Goal: Task Accomplishment & Management: Manage account settings

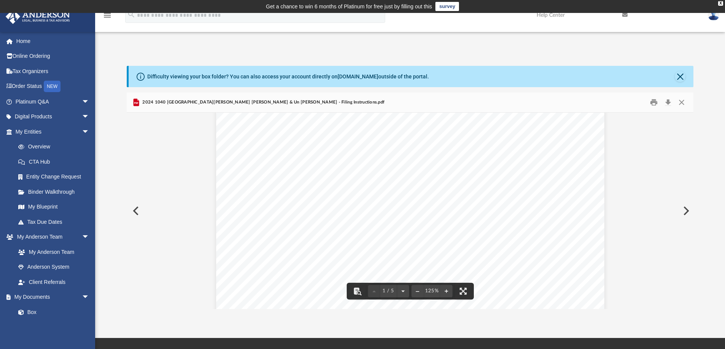
scroll to position [152, 0]
drag, startPoint x: 303, startPoint y: 208, endPoint x: 334, endPoint y: 214, distance: 31.3
click at [334, 214] on div "[DATE] [PERSON_NAME] & Un [PERSON_NAME] [STREET_ADDRESS] Dear Mr. and Mrs. Kana…" at bounding box center [410, 217] width 388 height 502
drag, startPoint x: 379, startPoint y: 223, endPoint x: 306, endPoint y: 213, distance: 73.2
click at [306, 213] on div "[DATE] [PERSON_NAME] & Un [PERSON_NAME] [STREET_ADDRESS] Dear Mr. and Mrs. Kana…" at bounding box center [410, 217] width 388 height 502
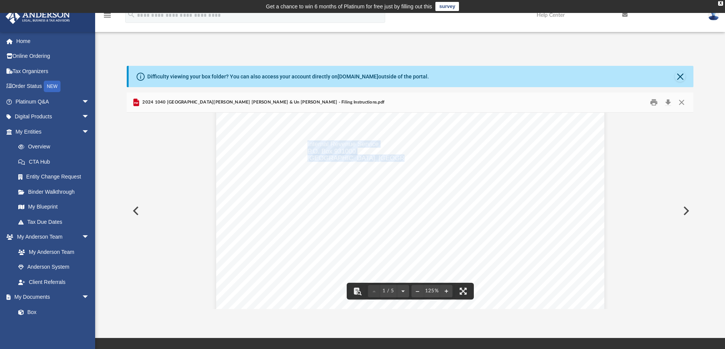
scroll to position [228, 0]
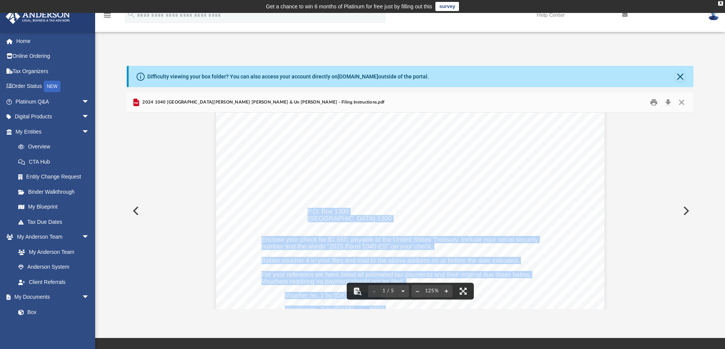
drag, startPoint x: 305, startPoint y: 213, endPoint x: 380, endPoint y: 215, distance: 74.6
click at [380, 215] on div "[DATE] [PERSON_NAME] & Un [PERSON_NAME] [STREET_ADDRESS] Dear Mr. and Mrs. Kana…" at bounding box center [410, 141] width 388 height 502
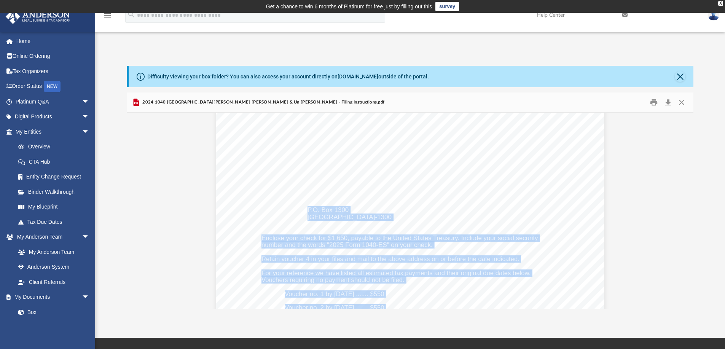
scroll to position [260, 0]
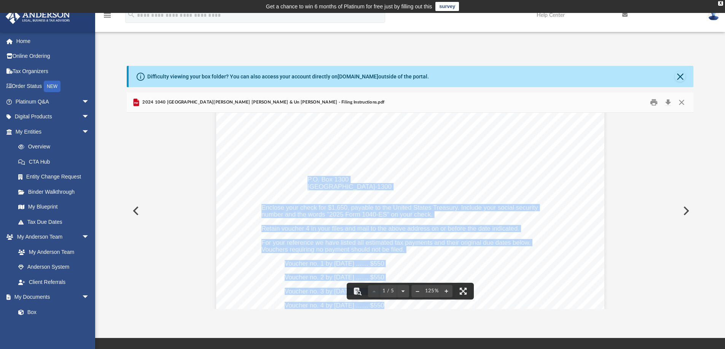
click at [364, 187] on span "[GEOGRAPHIC_DATA]-1300" at bounding box center [349, 187] width 84 height 6
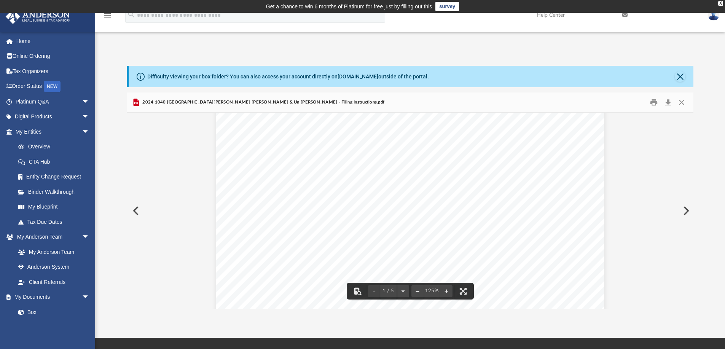
click at [381, 187] on div "[DATE] [PERSON_NAME] & Un [PERSON_NAME] [STREET_ADDRESS] Dear Mr. and Mrs. Kana…" at bounding box center [410, 109] width 388 height 502
drag, startPoint x: 379, startPoint y: 185, endPoint x: 339, endPoint y: 183, distance: 40.4
click at [339, 184] on span "[GEOGRAPHIC_DATA]-1300" at bounding box center [349, 187] width 84 height 6
click at [392, 184] on div "[DATE] [PERSON_NAME] & Un [PERSON_NAME] [STREET_ADDRESS] Dear Mr. and Mrs. Kana…" at bounding box center [410, 109] width 388 height 502
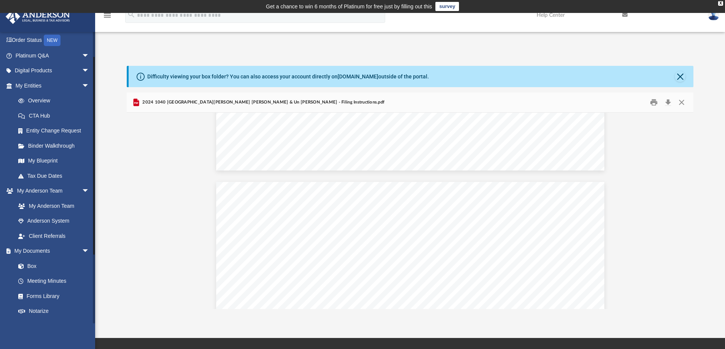
scroll to position [114, 0]
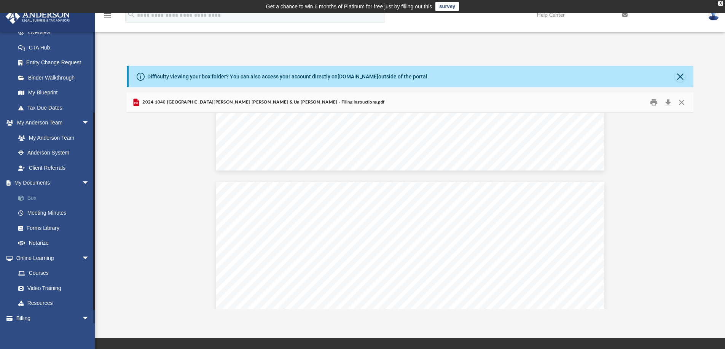
click at [32, 198] on link "Box" at bounding box center [56, 197] width 90 height 15
click at [669, 103] on button "Download" at bounding box center [668, 103] width 14 height 12
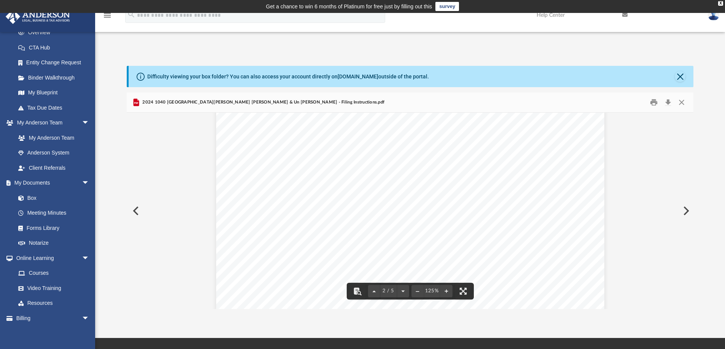
scroll to position [492, 0]
click at [135, 210] on button "Preview" at bounding box center [135, 210] width 17 height 21
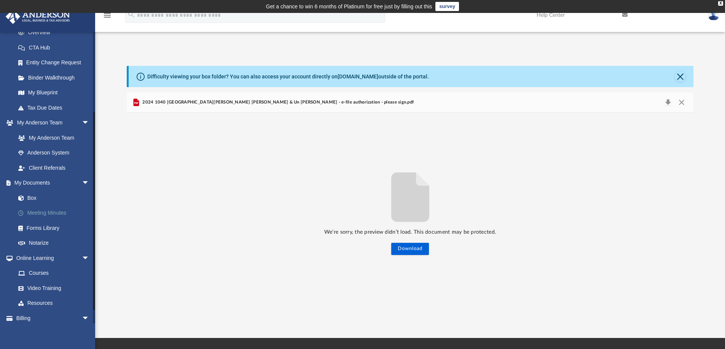
click at [43, 210] on link "Meeting Minutes" at bounding box center [56, 212] width 90 height 15
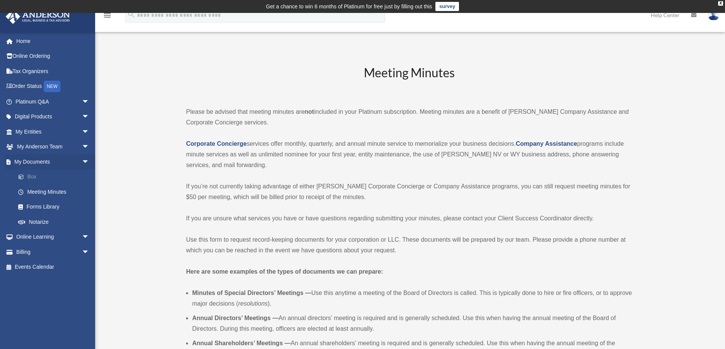
click at [45, 173] on link "Box" at bounding box center [56, 176] width 90 height 15
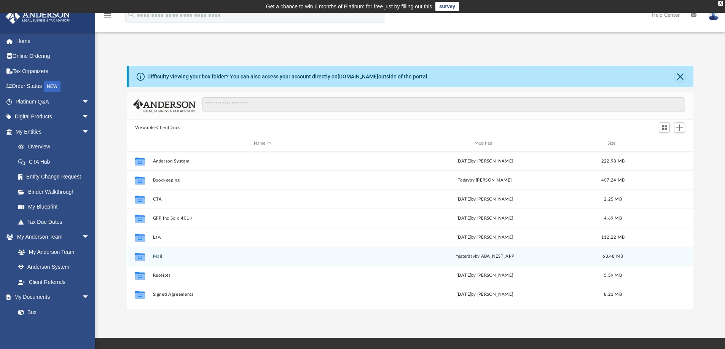
scroll to position [13, 0]
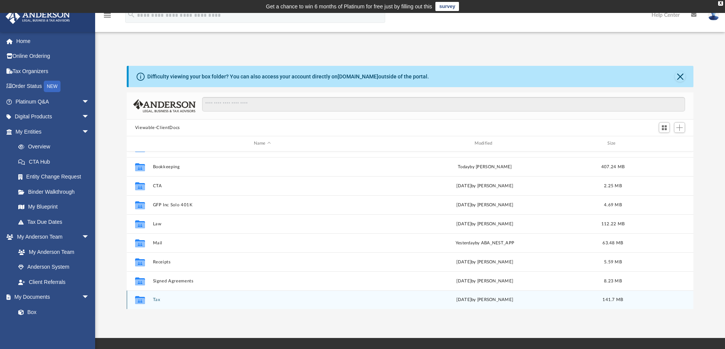
click at [150, 298] on div "Collaborated Folder Tax [DATE] by [PERSON_NAME] 141.7 MB" at bounding box center [410, 299] width 567 height 19
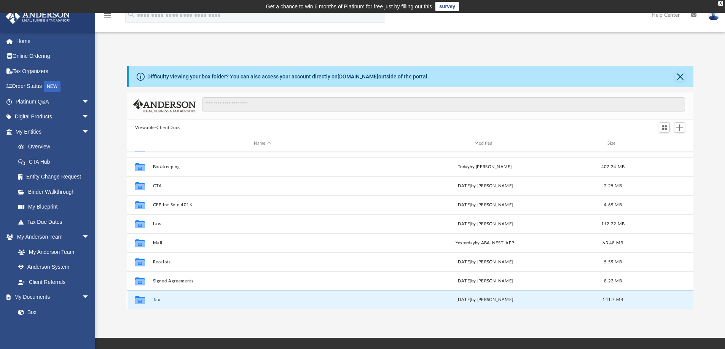
click at [157, 301] on button "Tax" at bounding box center [262, 299] width 219 height 5
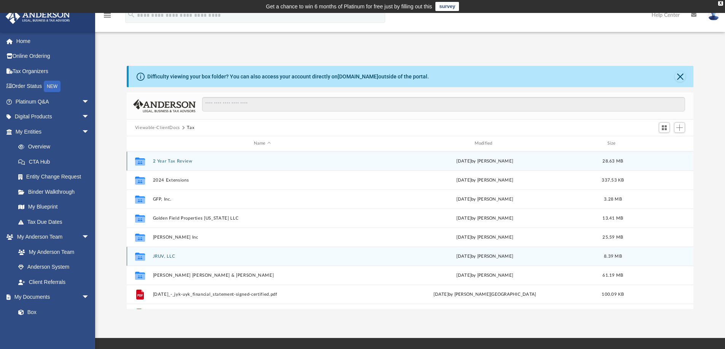
scroll to position [32, 0]
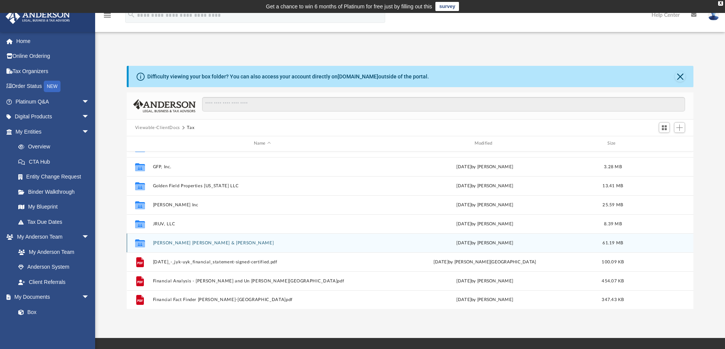
click at [186, 243] on button "[PERSON_NAME] [PERSON_NAME] & [PERSON_NAME]" at bounding box center [262, 242] width 219 height 5
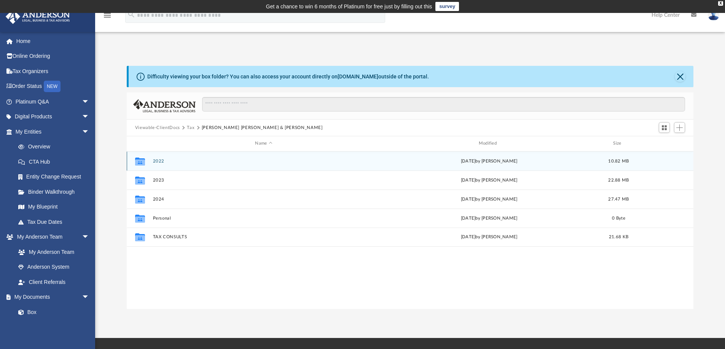
scroll to position [0, 0]
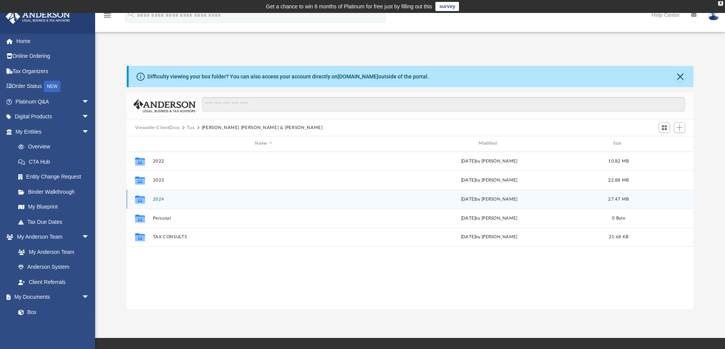
click at [158, 197] on button "2024" at bounding box center [264, 199] width 222 height 5
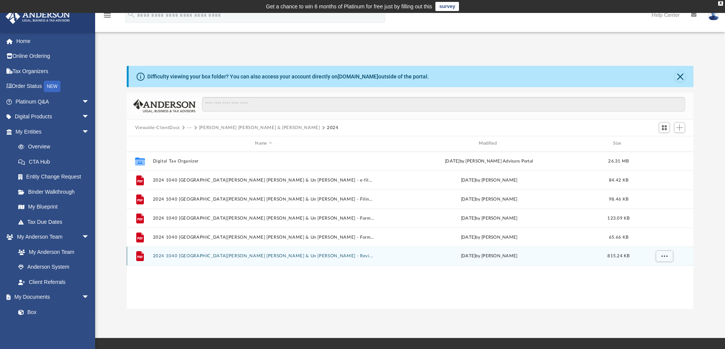
click at [235, 255] on button "2024 1040 [GEOGRAPHIC_DATA][PERSON_NAME] [PERSON_NAME] & Un [PERSON_NAME] - Rev…" at bounding box center [264, 255] width 222 height 5
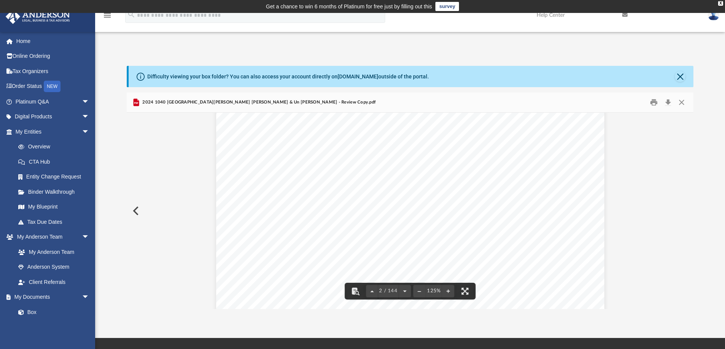
scroll to position [495, 0]
click at [668, 101] on button "Download" at bounding box center [668, 103] width 14 height 12
click at [681, 101] on button "Close" at bounding box center [682, 103] width 14 height 12
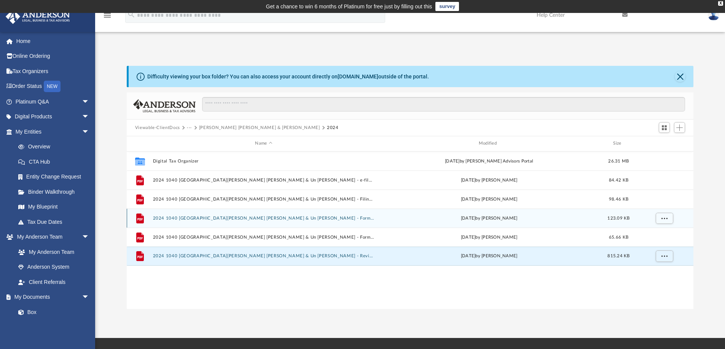
click at [290, 213] on div "File 2024 1040 Kanada, Jeffrey Yukio & Un Yong - Form 1040-ES Estimated Tax Pay…" at bounding box center [410, 217] width 567 height 19
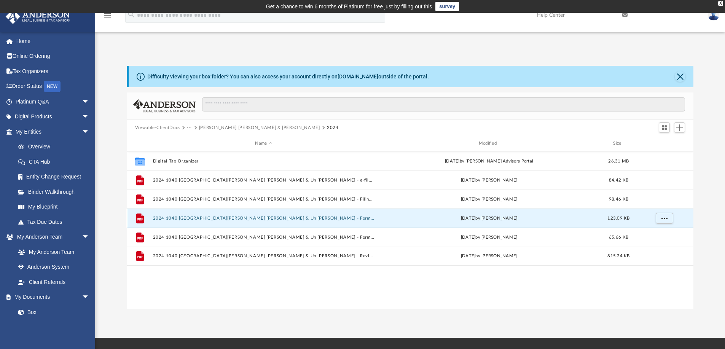
click at [281, 216] on button "2024 1040 [GEOGRAPHIC_DATA][PERSON_NAME] [PERSON_NAME] & Un [PERSON_NAME] - For…" at bounding box center [264, 218] width 222 height 5
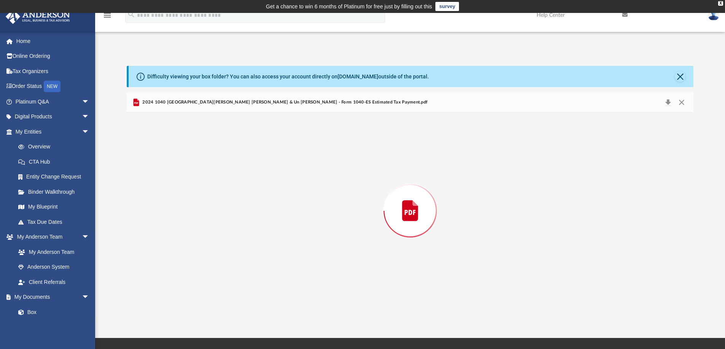
click at [281, 216] on div "Preview" at bounding box center [410, 211] width 567 height 196
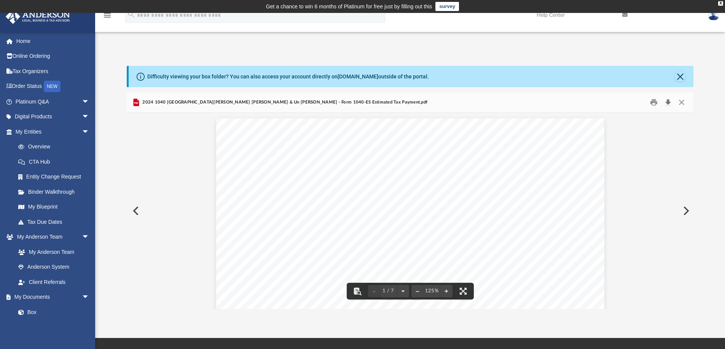
click at [667, 104] on button "Download" at bounding box center [668, 103] width 14 height 12
click at [137, 208] on button "Preview" at bounding box center [135, 210] width 17 height 21
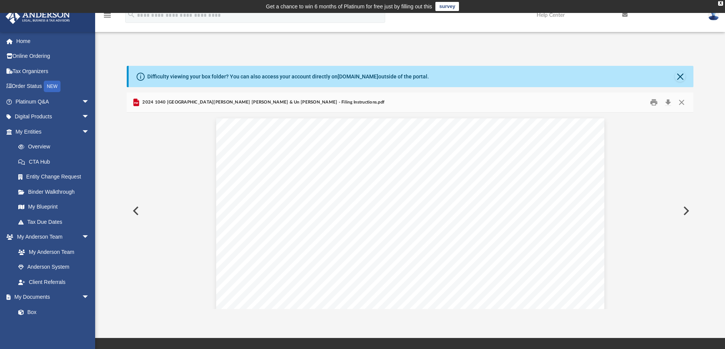
click at [137, 208] on button "Preview" at bounding box center [135, 210] width 17 height 21
click at [684, 102] on button "Close" at bounding box center [682, 103] width 14 height 12
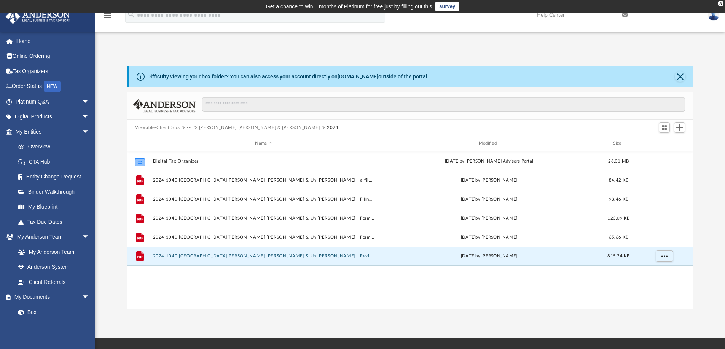
click at [237, 255] on button "2024 1040 [GEOGRAPHIC_DATA][PERSON_NAME] [PERSON_NAME] & Un [PERSON_NAME] - Rev…" at bounding box center [264, 255] width 222 height 5
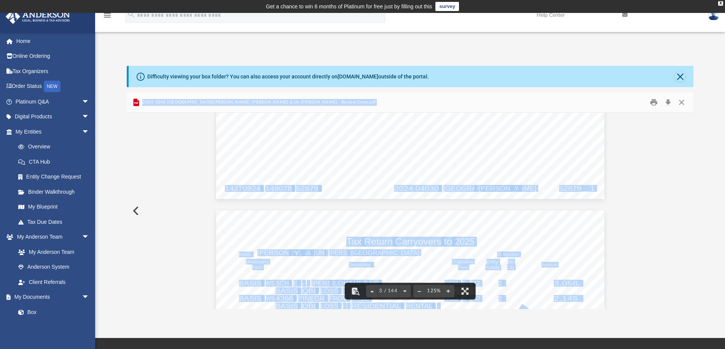
scroll to position [932, 0]
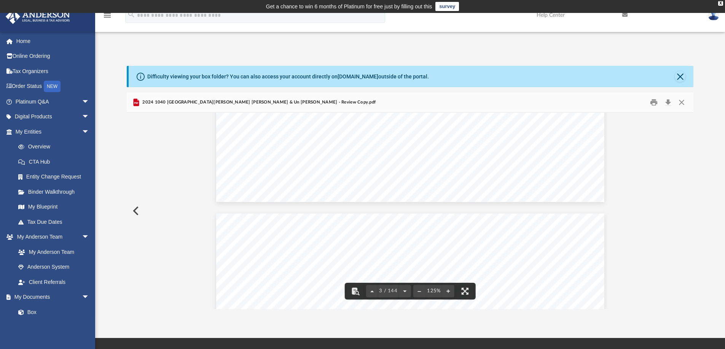
drag, startPoint x: 705, startPoint y: 150, endPoint x: 705, endPoint y: 143, distance: 6.5
click at [705, 150] on div "Difficulty viewing your box folder? You can also access your account directly o…" at bounding box center [410, 187] width 630 height 243
click at [681, 78] on button "Close" at bounding box center [680, 76] width 11 height 11
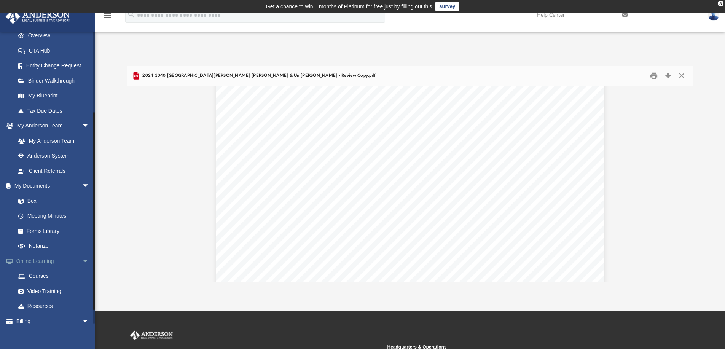
scroll to position [114, 0]
click at [29, 196] on link "Box" at bounding box center [56, 197] width 90 height 15
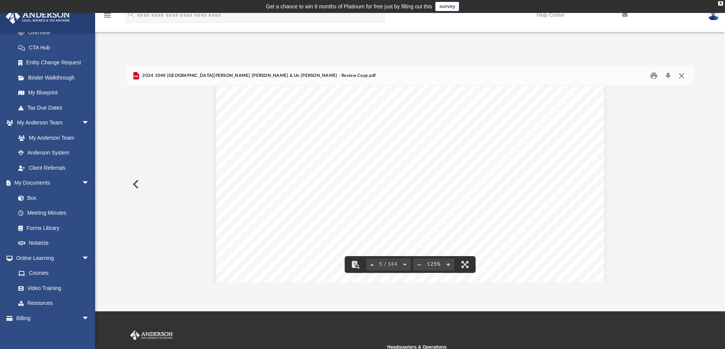
click at [679, 74] on button "Close" at bounding box center [682, 76] width 14 height 12
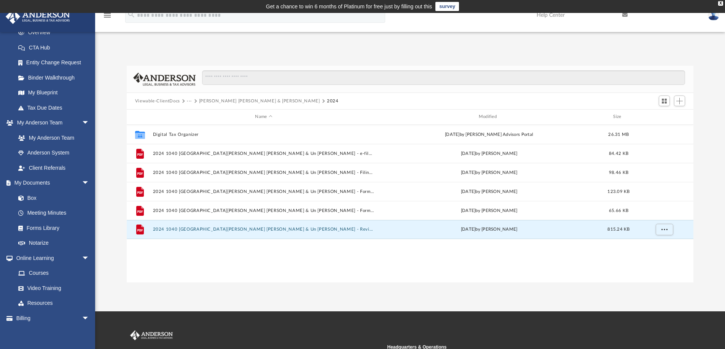
click at [164, 98] on button "Viewable-ClientDocs" at bounding box center [157, 101] width 45 height 7
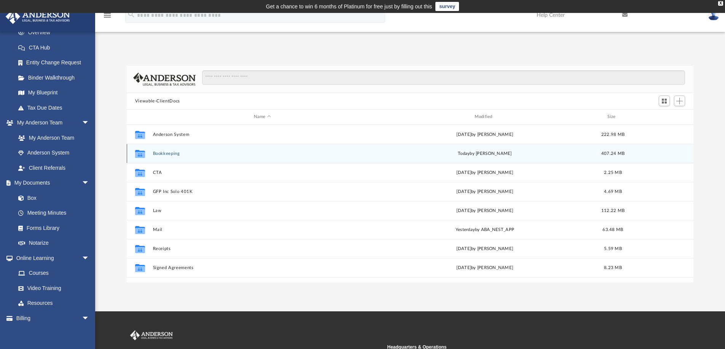
click at [179, 149] on div "Collaborated Folder Bookkeeping today by Tiffany Gil Acosta 407.24 MB" at bounding box center [410, 153] width 567 height 19
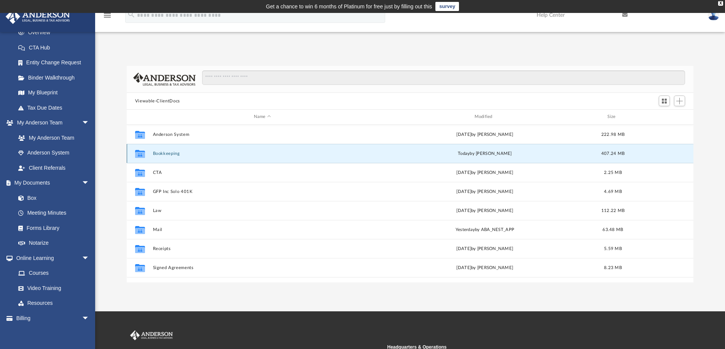
click at [161, 152] on button "Bookkeeping" at bounding box center [262, 153] width 219 height 5
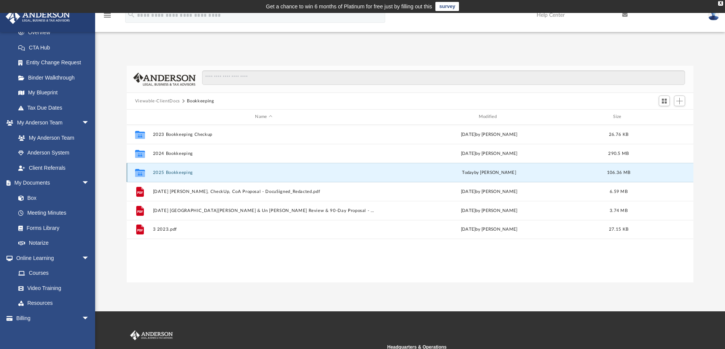
click at [171, 172] on button "2025 Bookkeeping" at bounding box center [264, 172] width 222 height 5
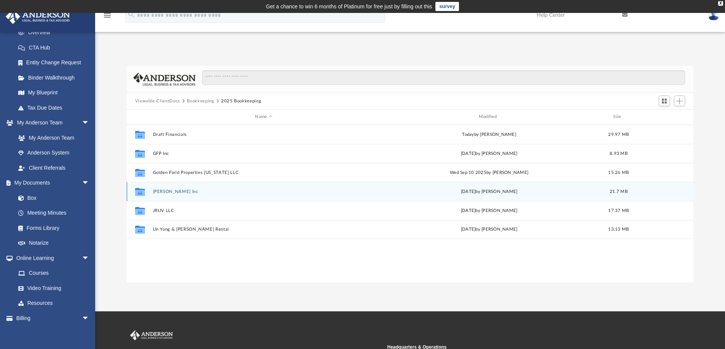
click at [181, 189] on button "Jeffrey Kanada Inc" at bounding box center [264, 191] width 222 height 5
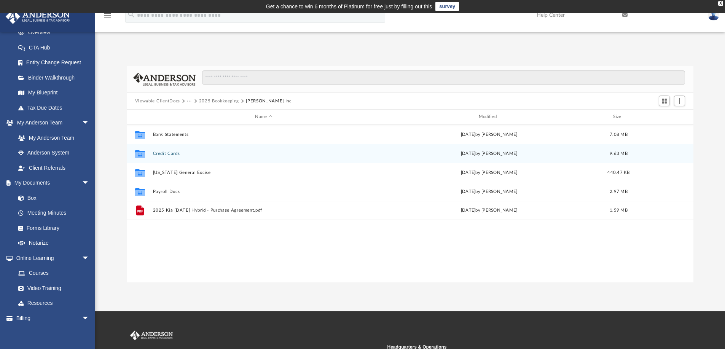
click at [174, 150] on div "Collaborated Folder Credit Cards Fri Aug 15 2025 by Jeffrey Kanada 9.63 MB" at bounding box center [410, 153] width 567 height 19
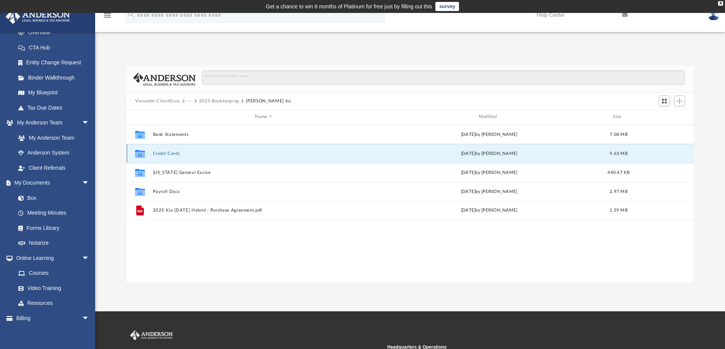
click at [176, 152] on button "Credit Cards" at bounding box center [264, 153] width 222 height 5
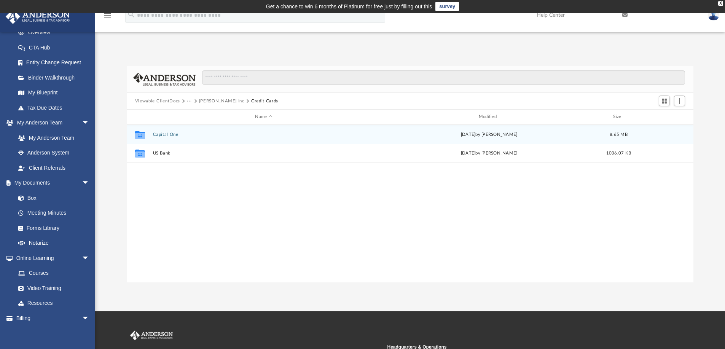
click at [164, 132] on button "Capital One" at bounding box center [264, 134] width 222 height 5
click at [177, 131] on div "Collaborated Folder Mastercard - 1757 Fri Aug 15 2025 by Jeffrey Kanada 4.66 MB" at bounding box center [410, 134] width 567 height 19
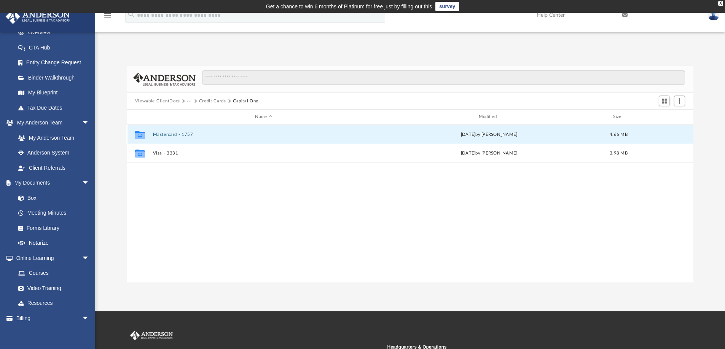
click at [172, 132] on button "Mastercard - 1757" at bounding box center [264, 134] width 222 height 5
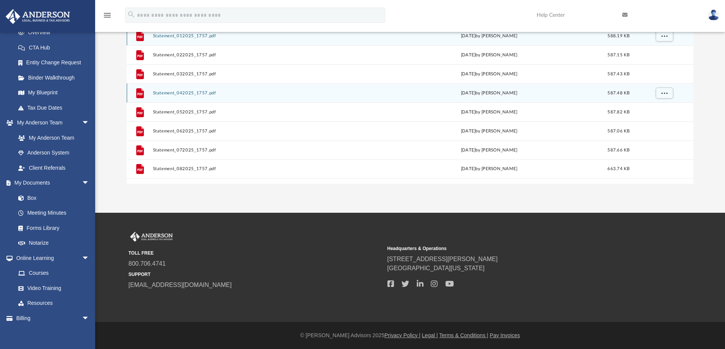
scroll to position [22, 0]
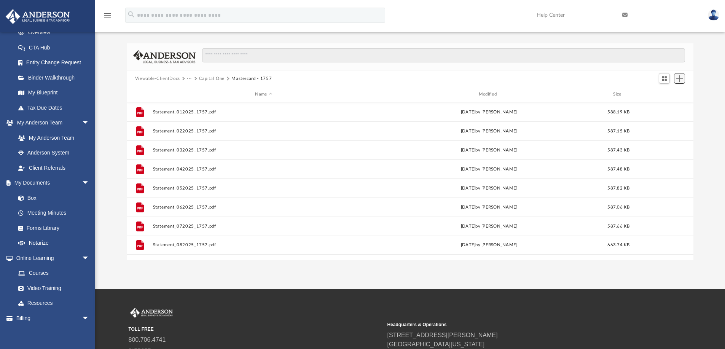
click at [683, 80] on button "Add" at bounding box center [679, 78] width 11 height 11
click at [668, 94] on li "Upload" at bounding box center [668, 93] width 24 height 8
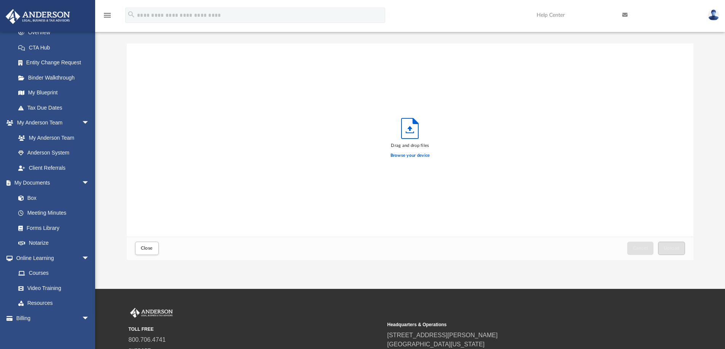
scroll to position [187, 561]
click at [667, 248] on span "Upload" at bounding box center [671, 248] width 16 height 5
click at [148, 246] on span "Close" at bounding box center [147, 248] width 12 height 5
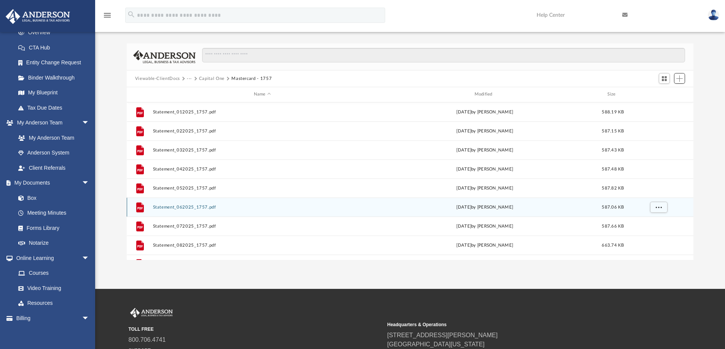
scroll to position [13, 0]
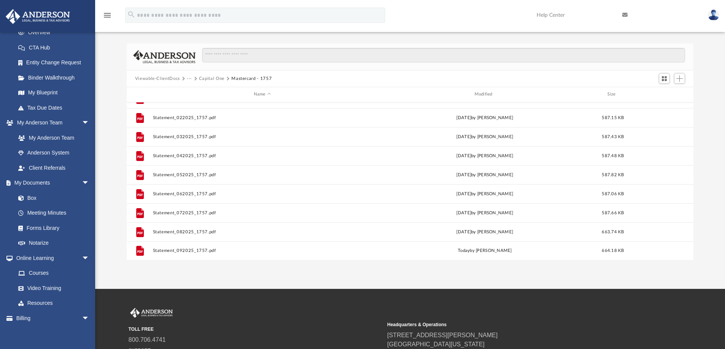
click at [217, 78] on button "Capital One" at bounding box center [211, 78] width 25 height 7
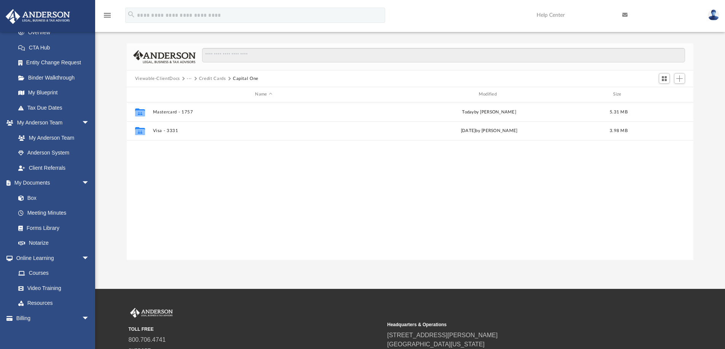
scroll to position [0, 0]
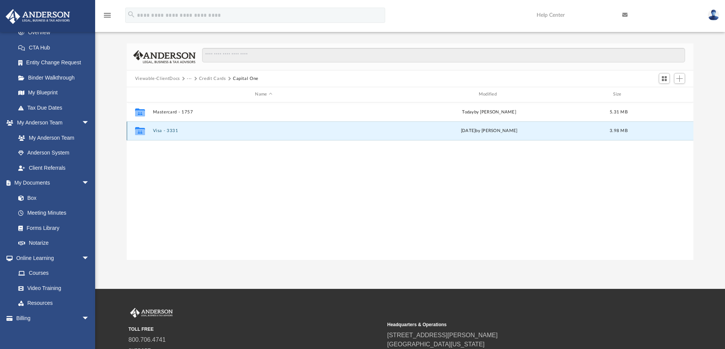
click at [173, 133] on button "Visa - 3331" at bounding box center [264, 130] width 222 height 5
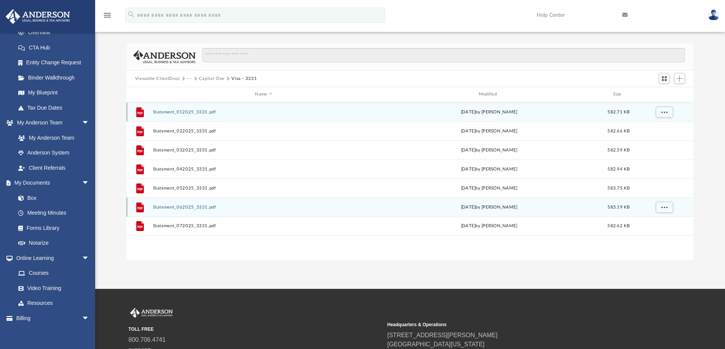
scroll to position [60, 0]
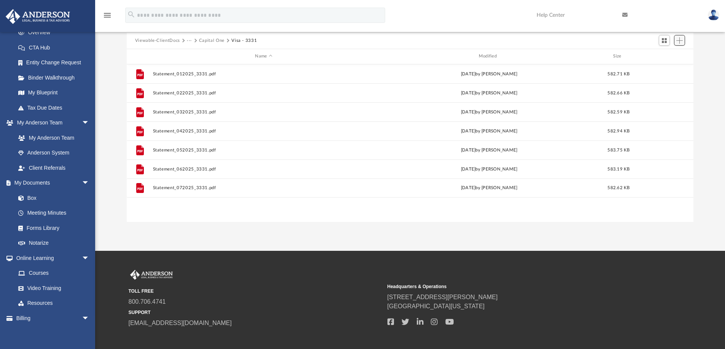
click at [682, 42] on span "Add" at bounding box center [679, 40] width 6 height 6
click at [670, 57] on li "Upload" at bounding box center [668, 55] width 24 height 8
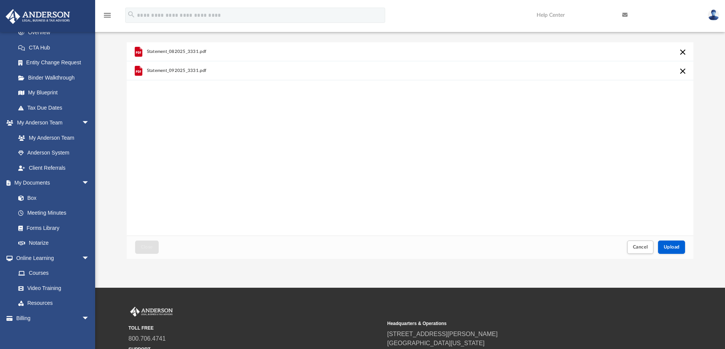
scroll to position [0, 0]
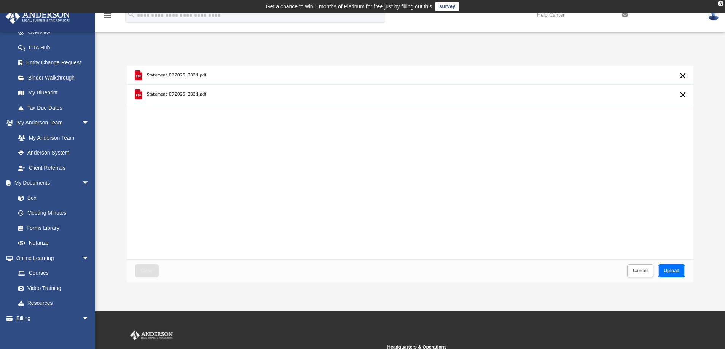
click at [678, 268] on button "Upload" at bounding box center [671, 270] width 27 height 13
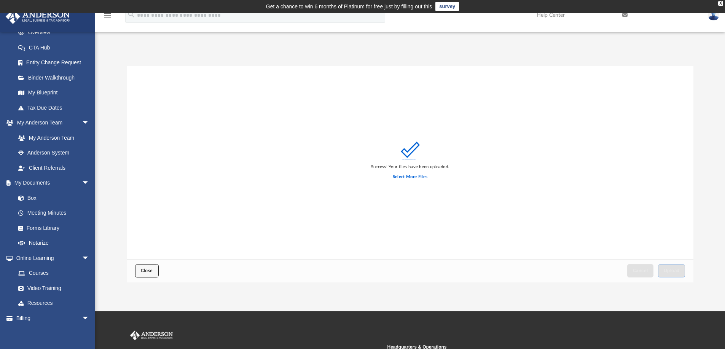
click at [145, 269] on span "Close" at bounding box center [147, 270] width 12 height 5
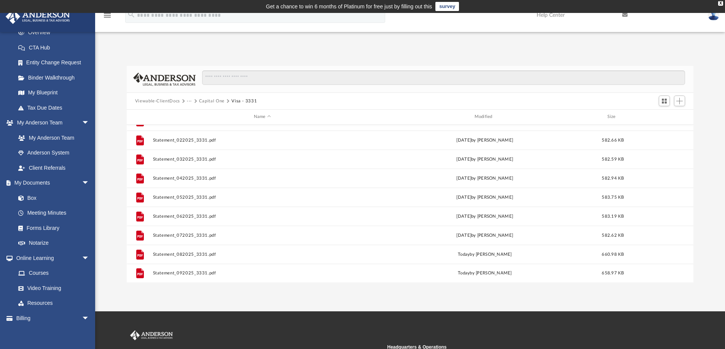
click at [213, 101] on button "Capital One" at bounding box center [211, 101] width 25 height 7
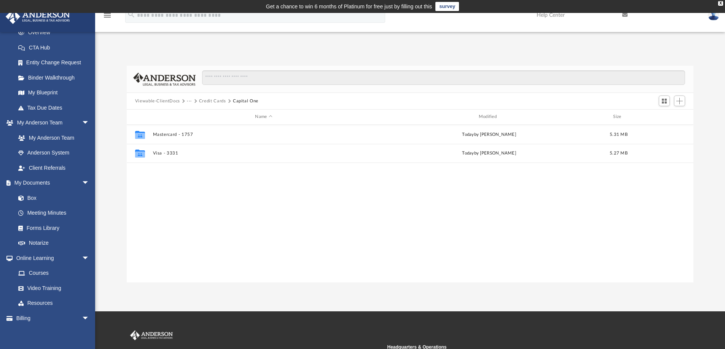
click at [216, 101] on button "Credit Cards" at bounding box center [212, 101] width 27 height 7
click at [208, 100] on button "Jeffrey Kanada Inc" at bounding box center [221, 101] width 45 height 7
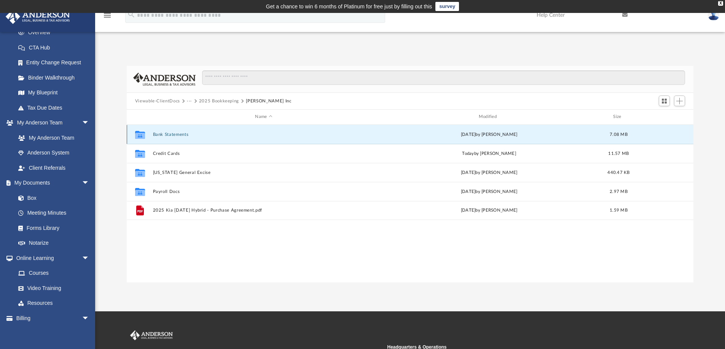
click at [188, 134] on button "Bank Statements" at bounding box center [264, 134] width 222 height 5
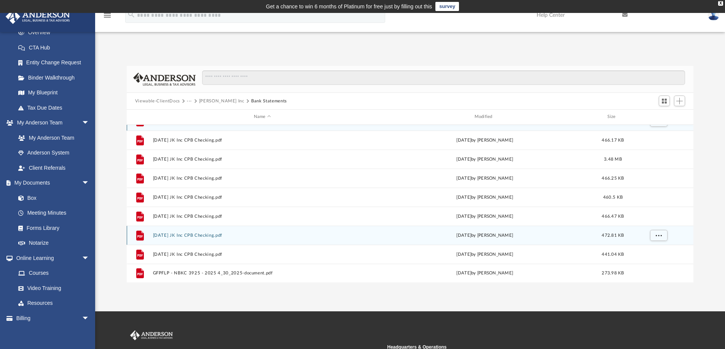
scroll to position [38, 0]
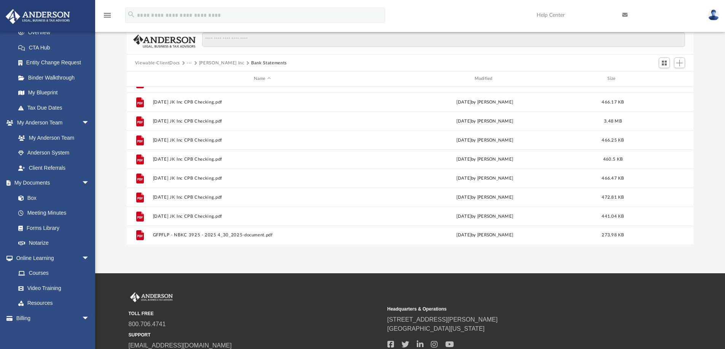
click at [222, 63] on button "Jeffrey Kanada Inc" at bounding box center [221, 63] width 45 height 7
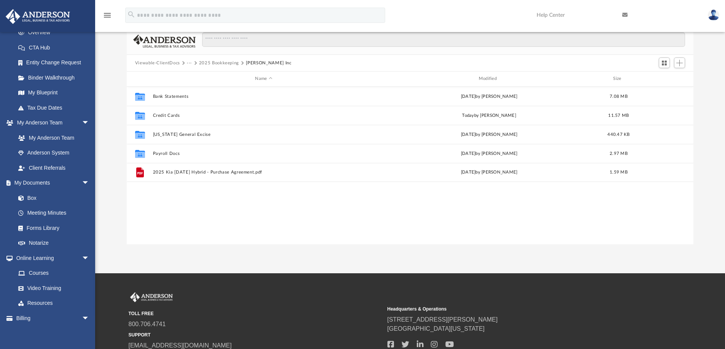
scroll to position [0, 0]
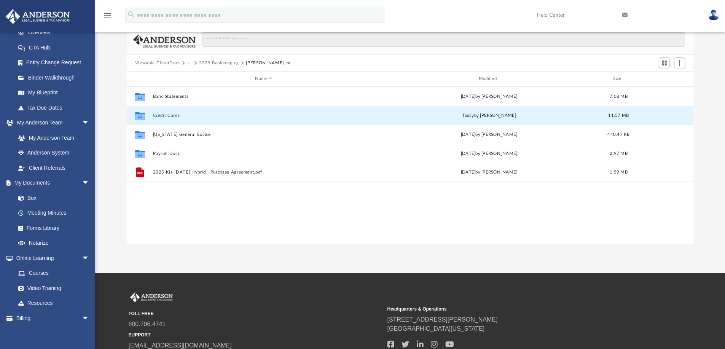
click at [172, 115] on button "Credit Cards" at bounding box center [264, 115] width 222 height 5
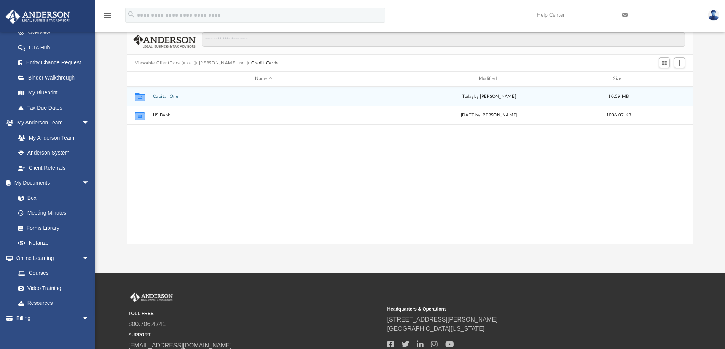
click at [165, 96] on button "Capital One" at bounding box center [264, 96] width 222 height 5
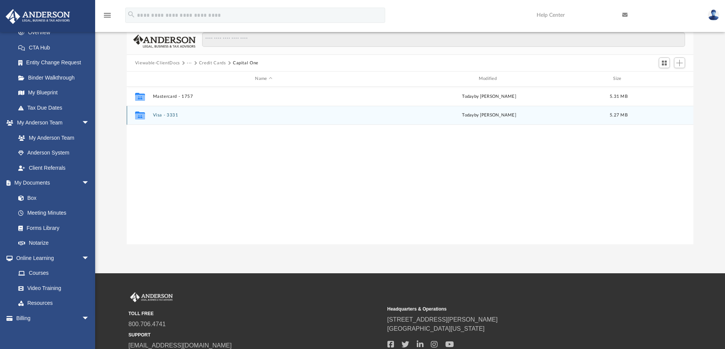
click at [162, 115] on button "Visa - 3331" at bounding box center [264, 115] width 222 height 5
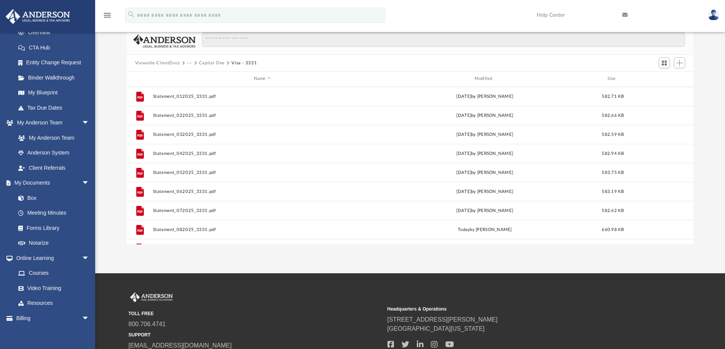
click at [212, 62] on button "Capital One" at bounding box center [211, 63] width 25 height 7
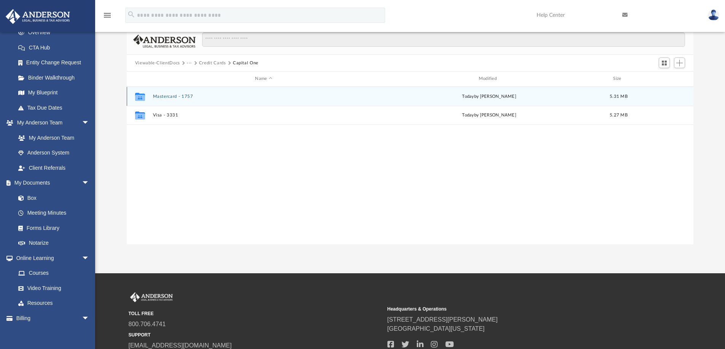
click at [163, 92] on div "Collaborated Folder Mastercard - 1757 today by Jeffrey Kanada 5.31 MB" at bounding box center [410, 96] width 567 height 19
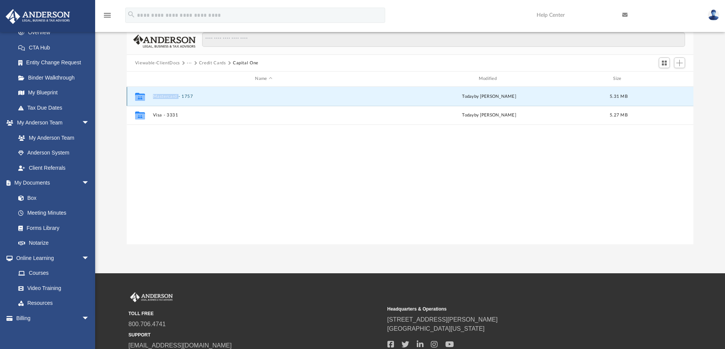
click at [163, 92] on div "Collaborated Folder Mastercard - 1757 today by Jeffrey Kanada 5.31 MB" at bounding box center [410, 96] width 567 height 19
click at [154, 95] on button "Mastercard - 1757" at bounding box center [264, 96] width 222 height 5
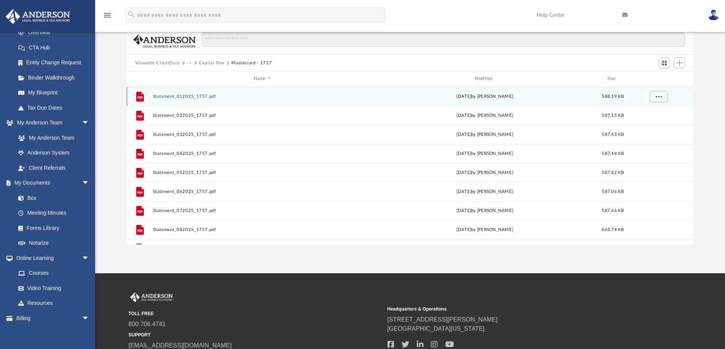
scroll to position [13, 0]
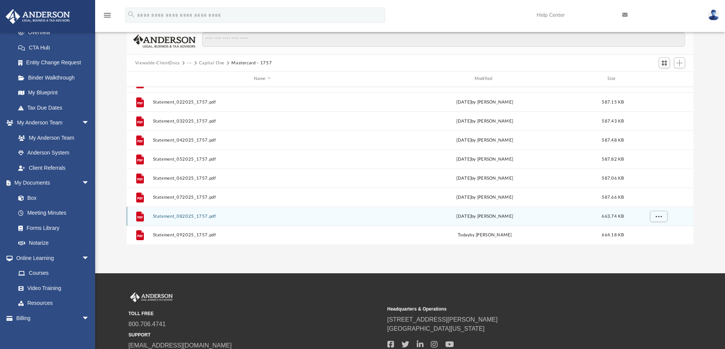
click at [191, 215] on button "Statement_082025_1757.pdf" at bounding box center [262, 216] width 219 height 5
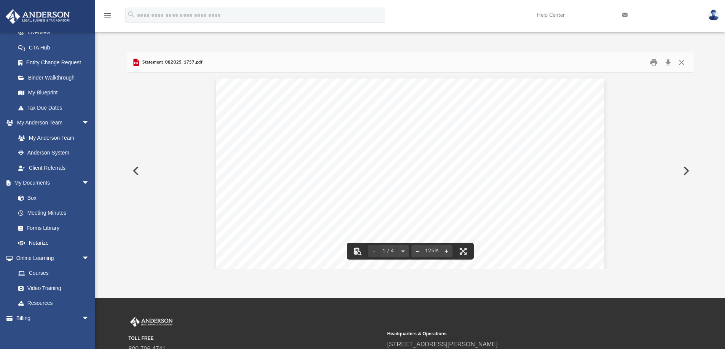
scroll to position [0, 0]
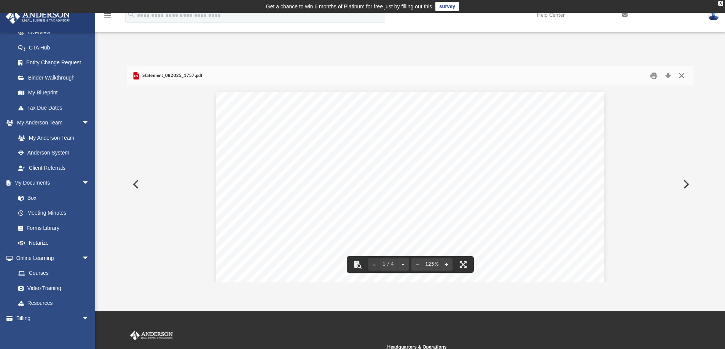
click at [683, 74] on button "Close" at bounding box center [682, 76] width 14 height 12
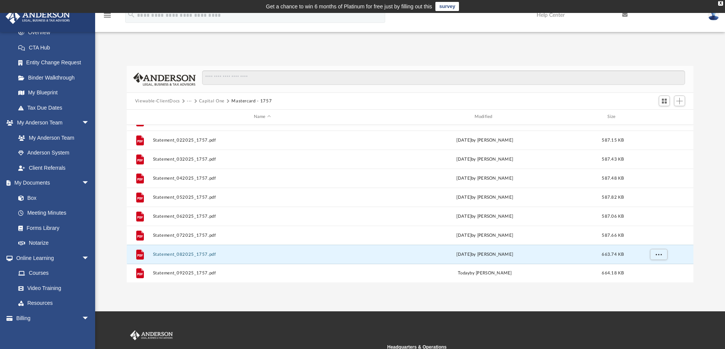
click at [210, 101] on button "Capital One" at bounding box center [211, 101] width 25 height 7
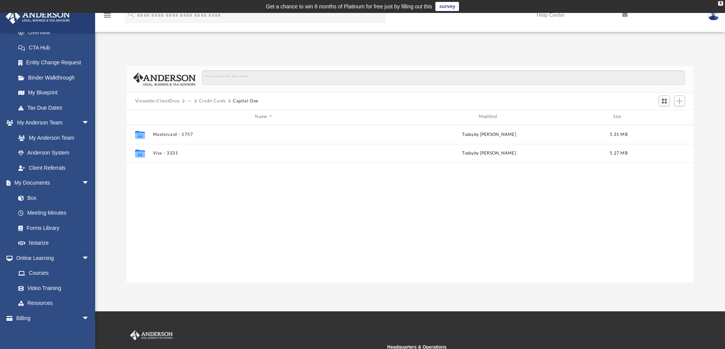
click at [212, 101] on button "Credit Cards" at bounding box center [212, 101] width 27 height 7
click at [217, 99] on button "Jeffrey Kanada Inc" at bounding box center [221, 101] width 45 height 7
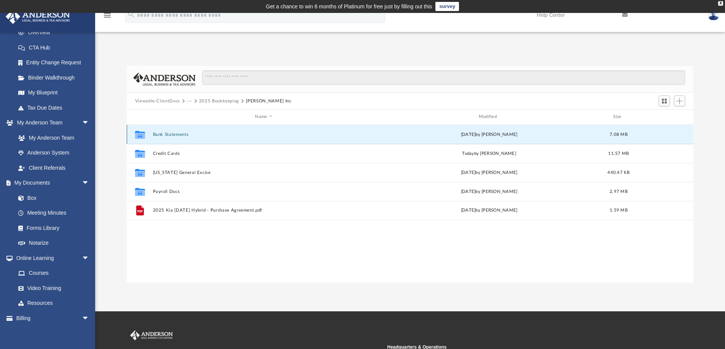
click at [175, 134] on button "Bank Statements" at bounding box center [264, 134] width 222 height 5
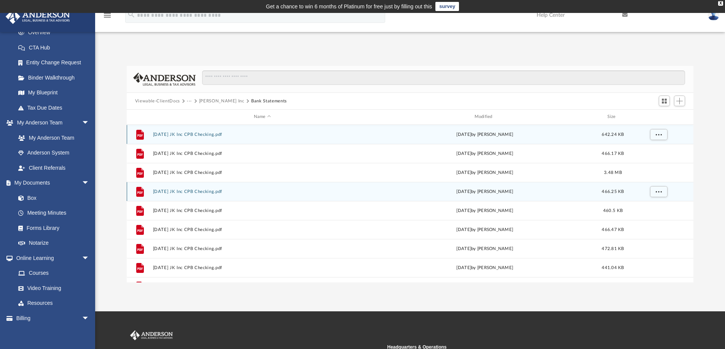
scroll to position [13, 0]
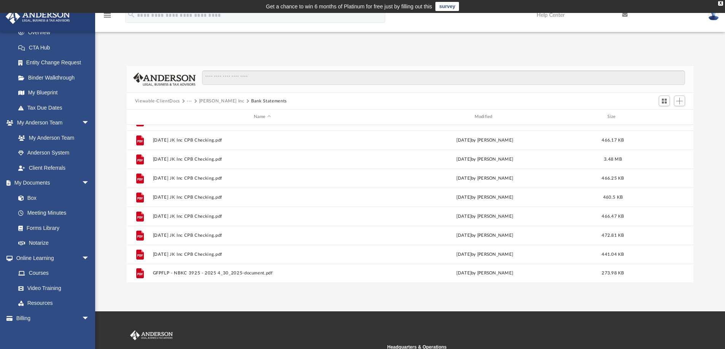
click at [225, 99] on button "Jeffrey Kanada Inc" at bounding box center [221, 101] width 45 height 7
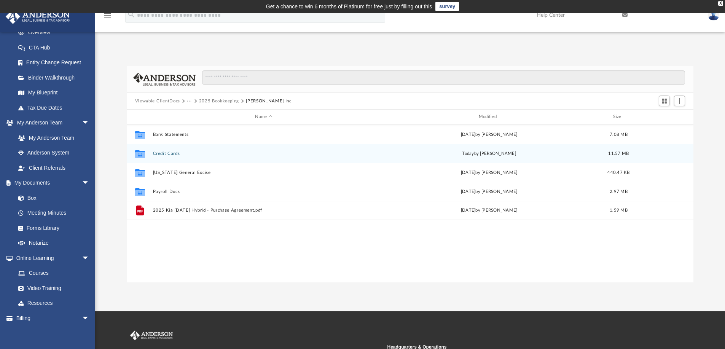
click at [160, 149] on div "Collaborated Folder Credit Cards today by Jeffrey Kanada 11.57 MB" at bounding box center [410, 153] width 567 height 19
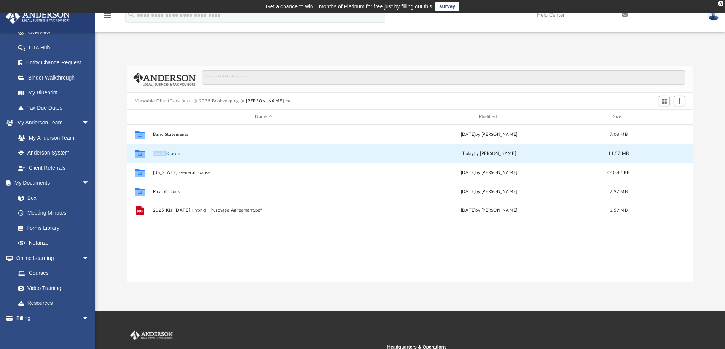
click at [160, 149] on div "Collaborated Folder Credit Cards today by Jeffrey Kanada 11.57 MB" at bounding box center [410, 153] width 567 height 19
click at [140, 153] on icon "grid" at bounding box center [140, 154] width 10 height 6
click at [172, 152] on button "Credit Cards" at bounding box center [264, 153] width 222 height 5
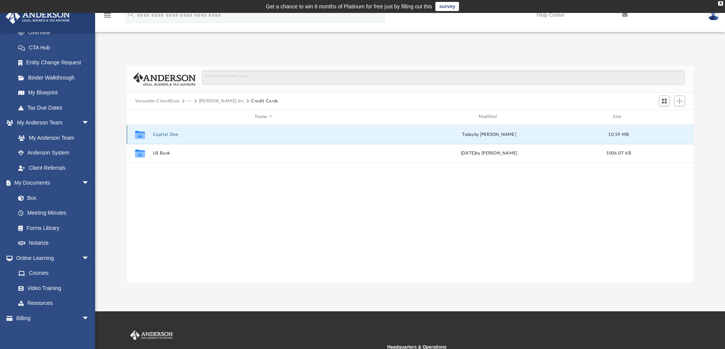
click at [168, 133] on button "Capital One" at bounding box center [264, 134] width 222 height 5
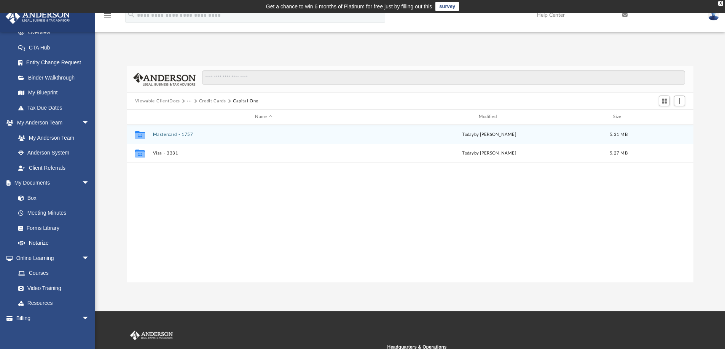
click at [172, 135] on button "Mastercard - 1757" at bounding box center [264, 134] width 222 height 5
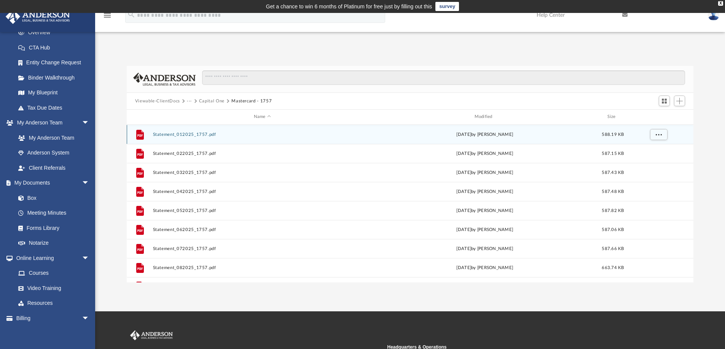
scroll to position [13, 0]
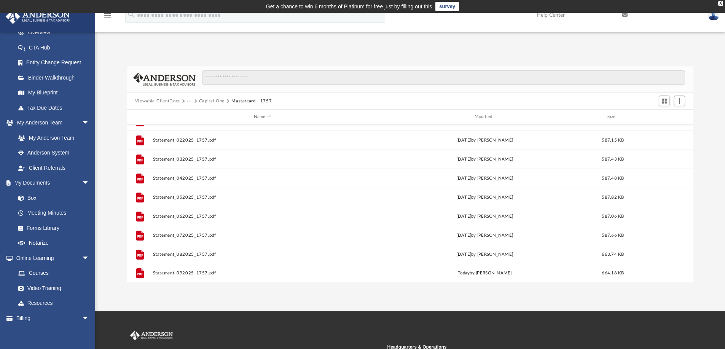
click at [212, 100] on button "Capital One" at bounding box center [211, 101] width 25 height 7
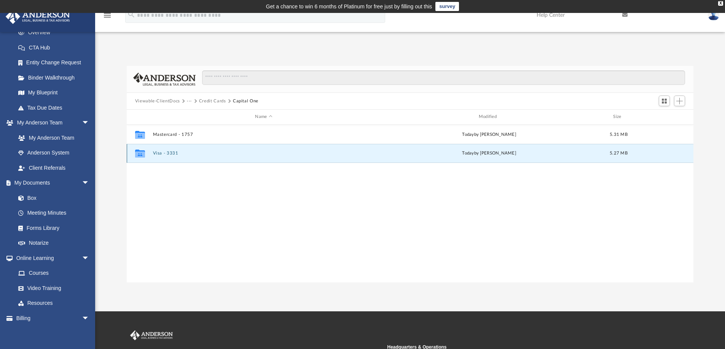
click at [172, 152] on button "Visa - 3331" at bounding box center [264, 153] width 222 height 5
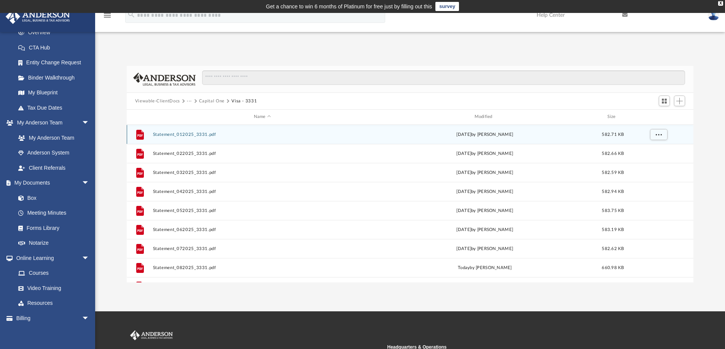
scroll to position [13, 0]
